Goal: Task Accomplishment & Management: Use online tool/utility

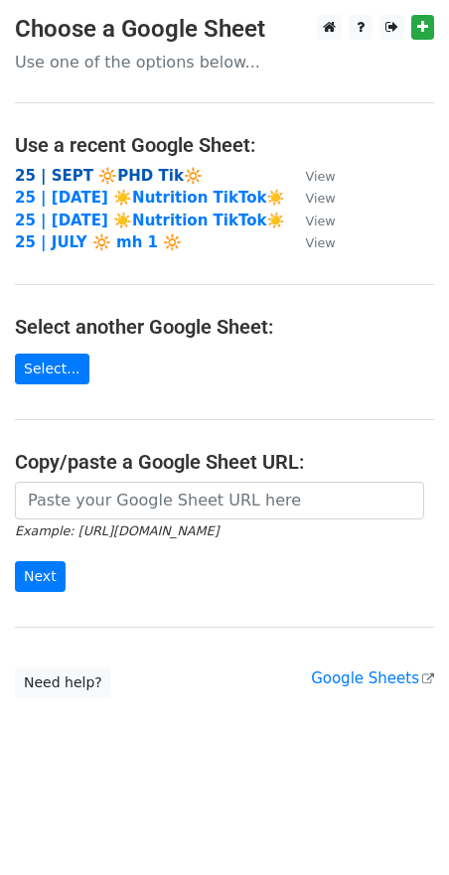
click at [114, 172] on strong "25 | SEPT 🔆PHD Tik🔆" at bounding box center [109, 176] width 188 height 18
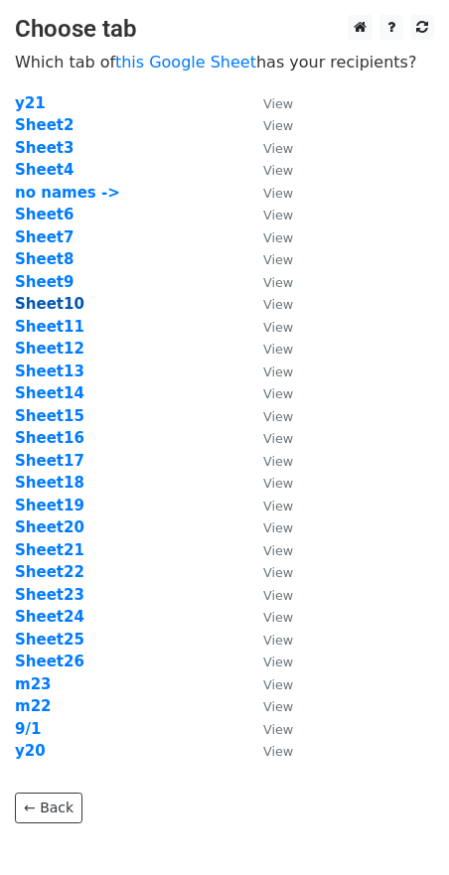
click at [49, 305] on strong "Sheet10" at bounding box center [49, 304] width 69 height 18
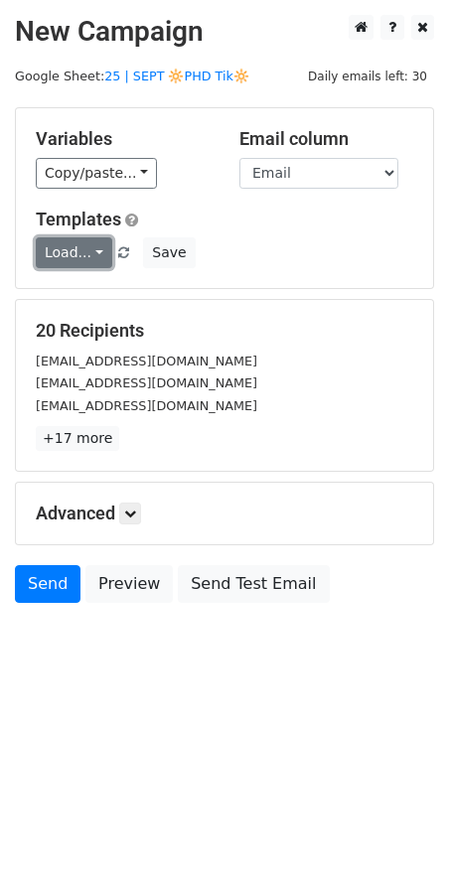
click at [74, 239] on link "Load..." at bounding box center [74, 252] width 76 height 31
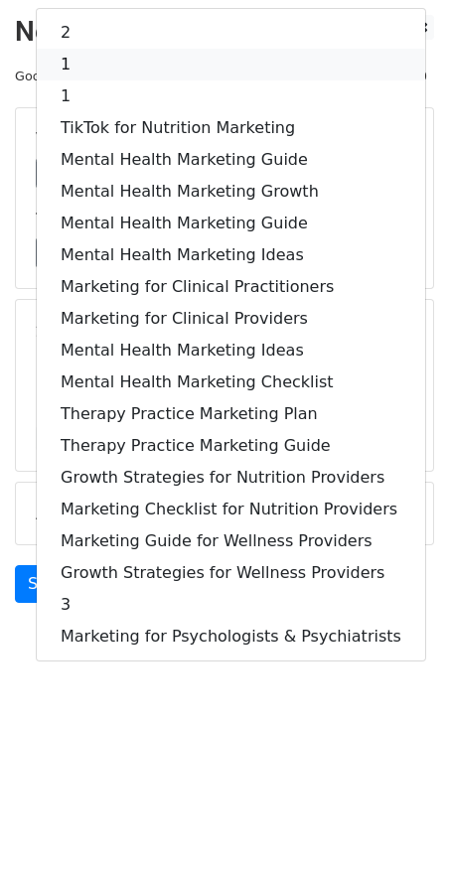
click at [171, 63] on link "1" at bounding box center [231, 65] width 388 height 32
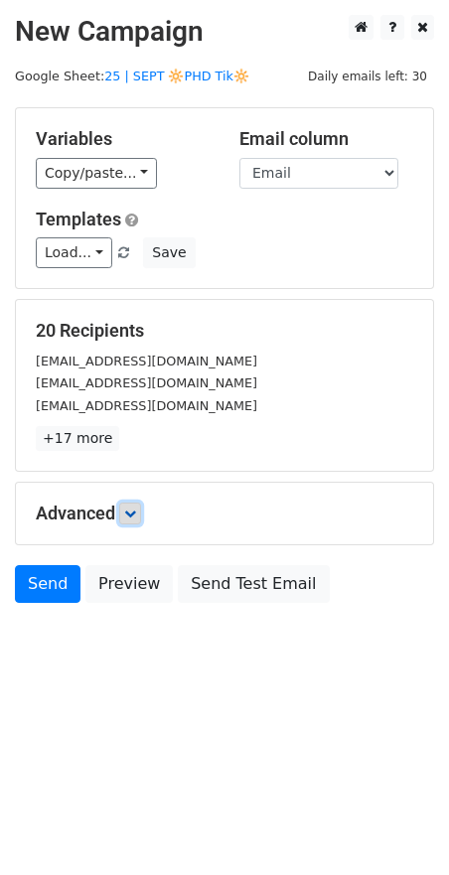
click at [133, 507] on icon at bounding box center [130, 513] width 12 height 12
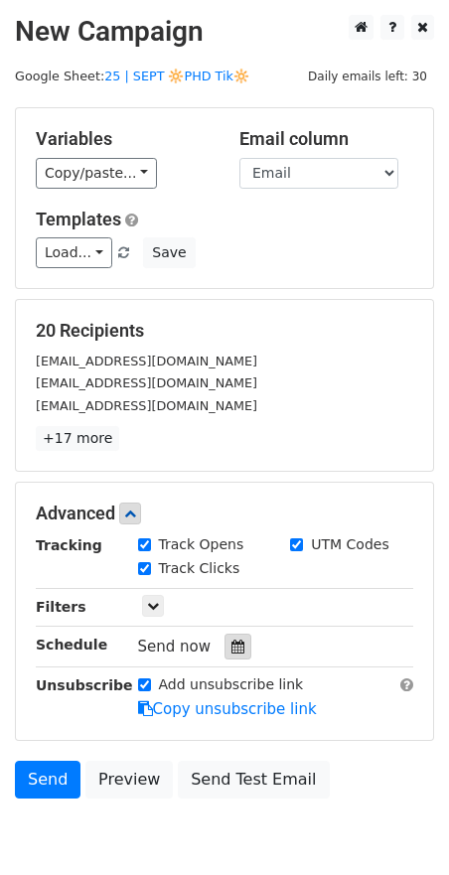
click at [231, 650] on icon at bounding box center [237, 646] width 13 height 14
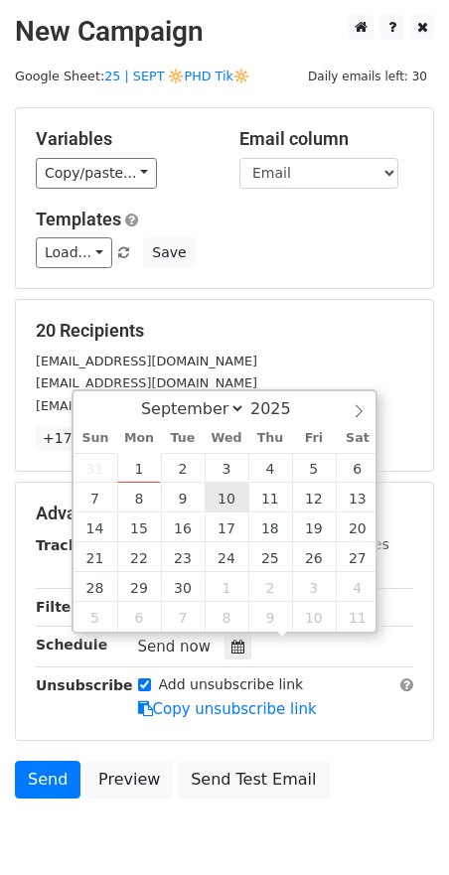
type input "2025-09-10 12:00"
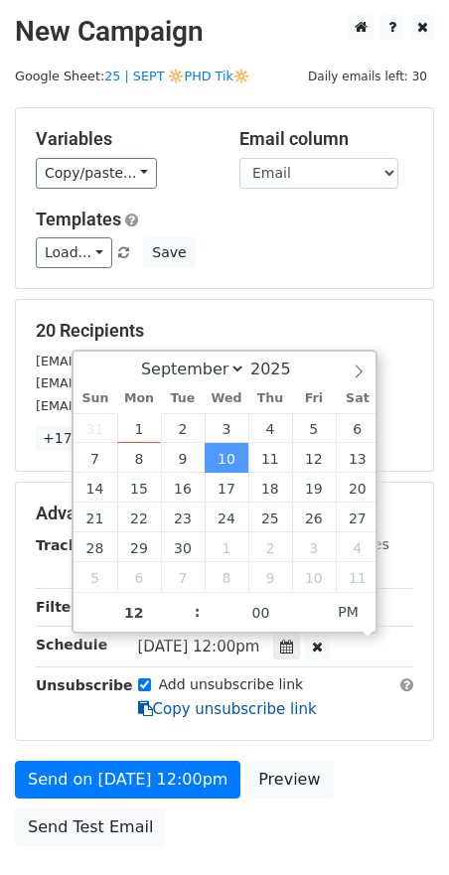
click at [172, 704] on link "Copy unsubscribe link" at bounding box center [227, 709] width 179 height 18
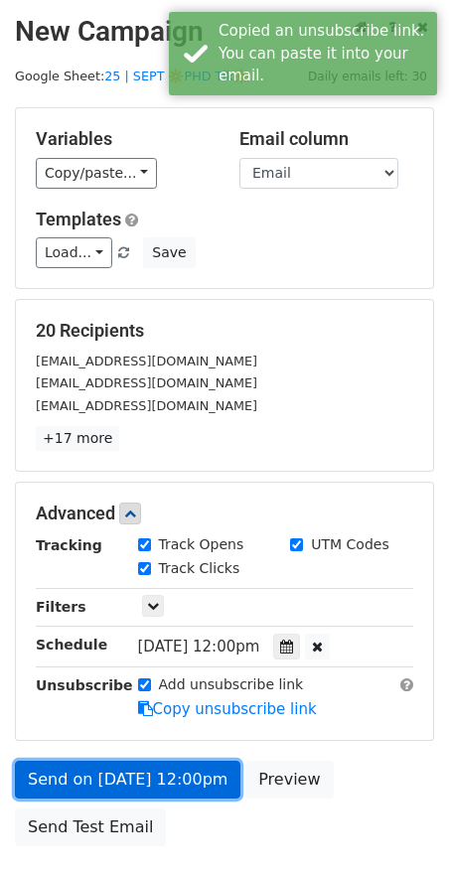
click at [142, 782] on link "Send on Sep 10 at 12:00pm" at bounding box center [127, 779] width 225 height 38
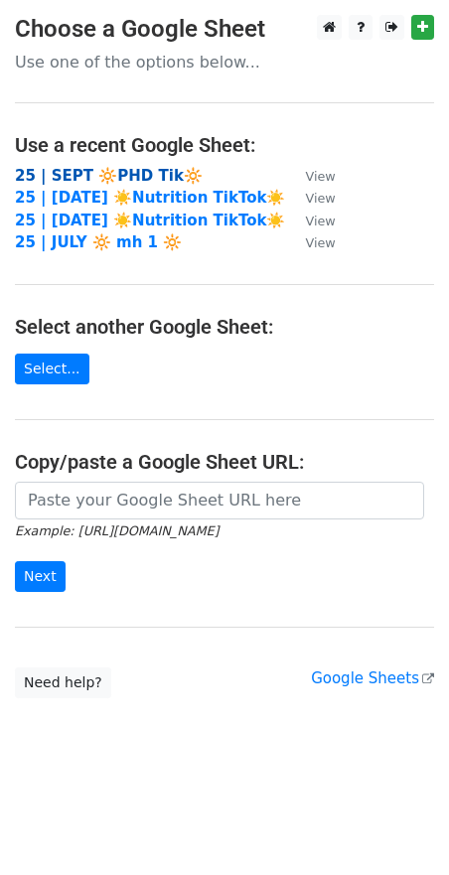
click at [157, 167] on strong "25 | SEPT 🔆PHD Tik🔆" at bounding box center [109, 176] width 188 height 18
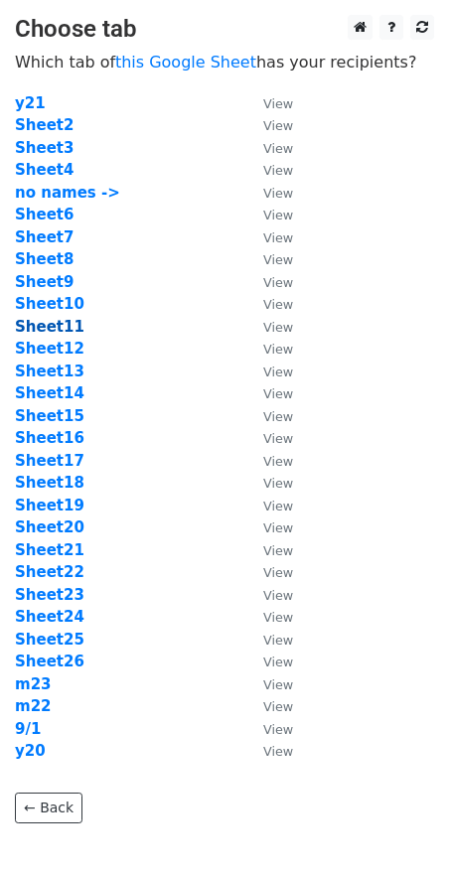
click at [52, 322] on strong "Sheet11" at bounding box center [49, 327] width 69 height 18
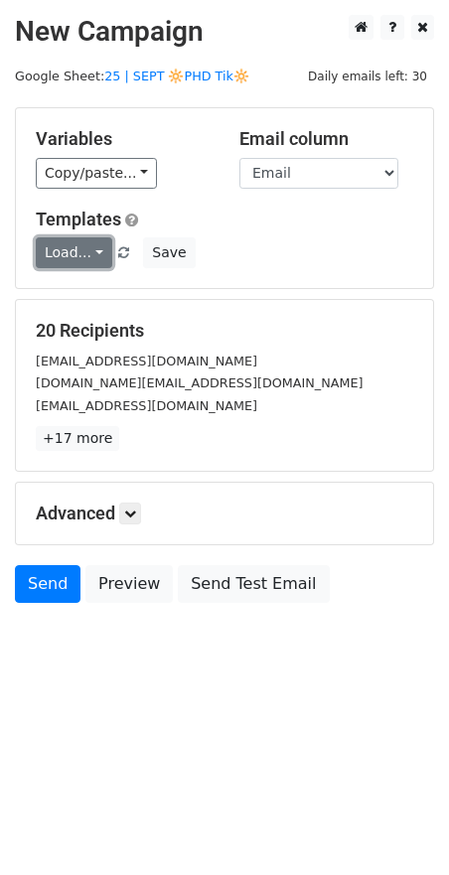
click at [78, 256] on link "Load..." at bounding box center [74, 252] width 76 height 31
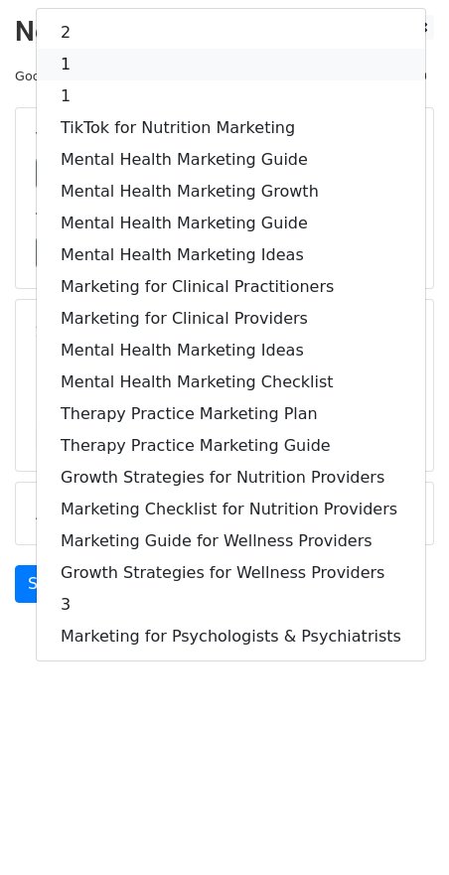
click at [177, 60] on link "1" at bounding box center [231, 65] width 388 height 32
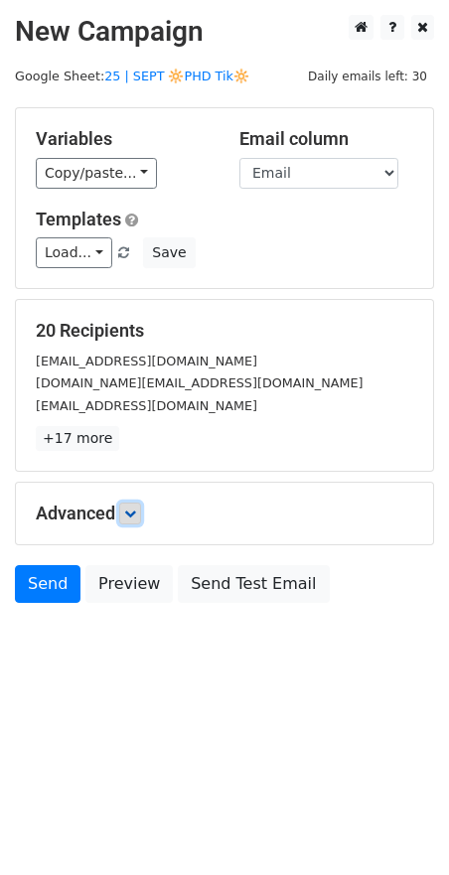
click at [136, 512] on icon at bounding box center [130, 513] width 12 height 12
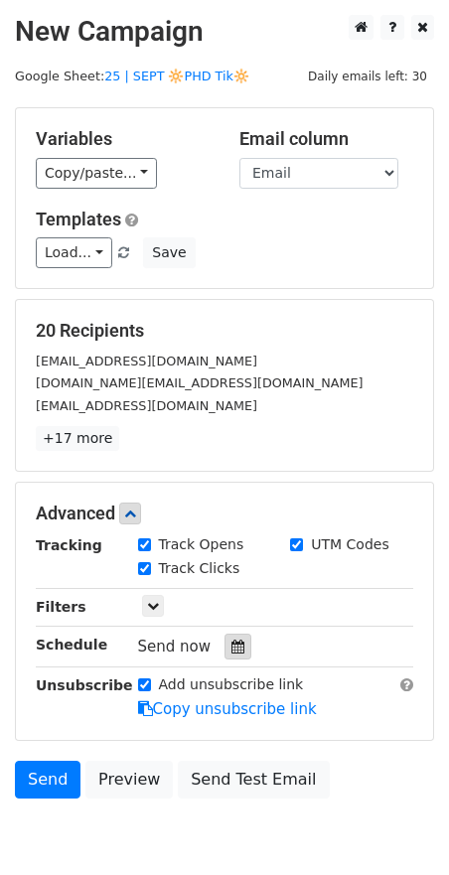
click at [232, 648] on icon at bounding box center [237, 646] width 13 height 14
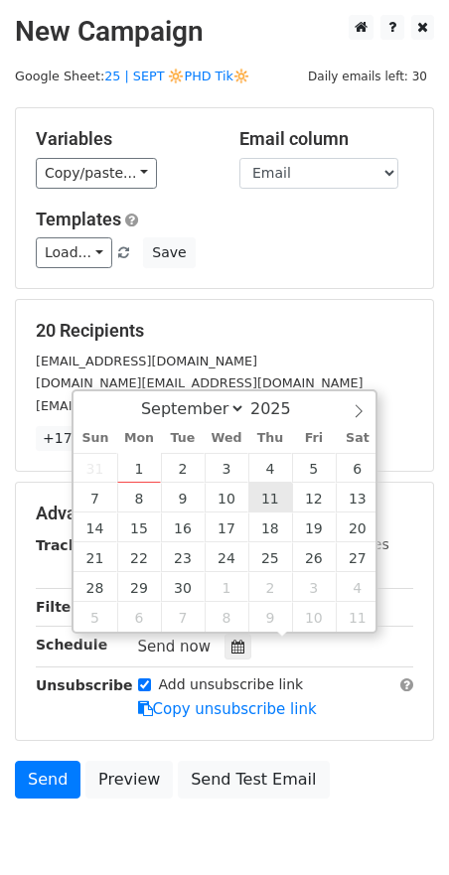
type input "2025-09-11 12:00"
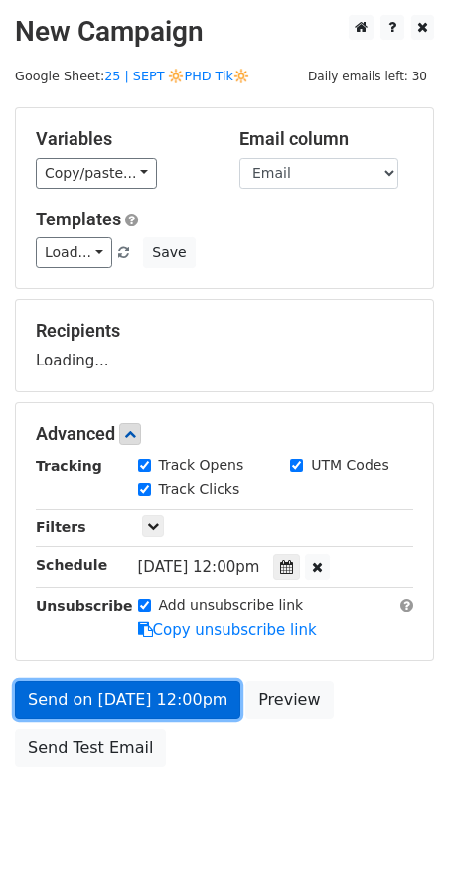
click at [184, 698] on link "Send on Sep 11 at 12:00pm" at bounding box center [127, 700] width 225 height 38
